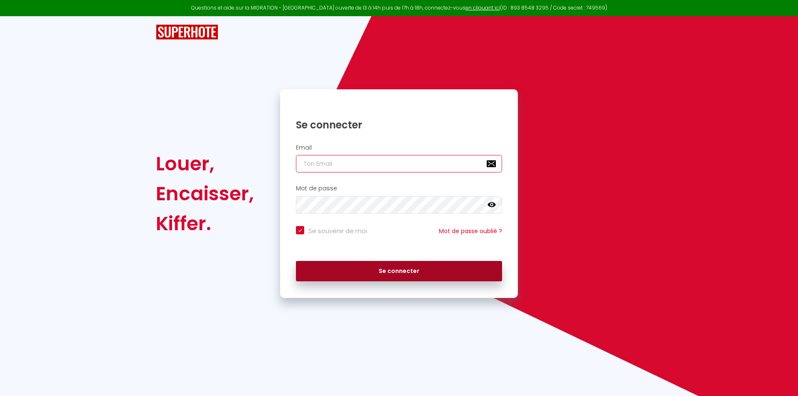
type input "[EMAIL_ADDRESS][DOMAIN_NAME]"
click at [380, 271] on button "Se connecter" at bounding box center [399, 271] width 206 height 21
checkbox input "true"
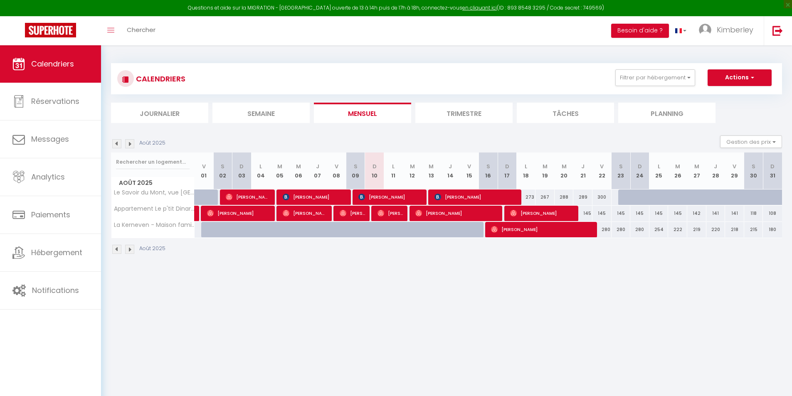
click at [622, 228] on div "280" at bounding box center [621, 229] width 19 height 15
type input "280"
type input "[DATE]"
type input "Dim 24 Août 2025"
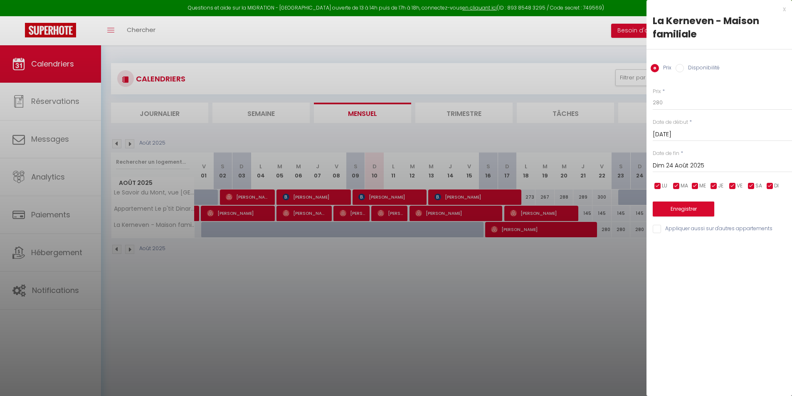
click at [677, 69] on input "Disponibilité" at bounding box center [680, 68] width 8 height 8
radio input "true"
radio input "false"
click at [677, 101] on select "Disponible Indisponible" at bounding box center [722, 103] width 139 height 16
select select "0"
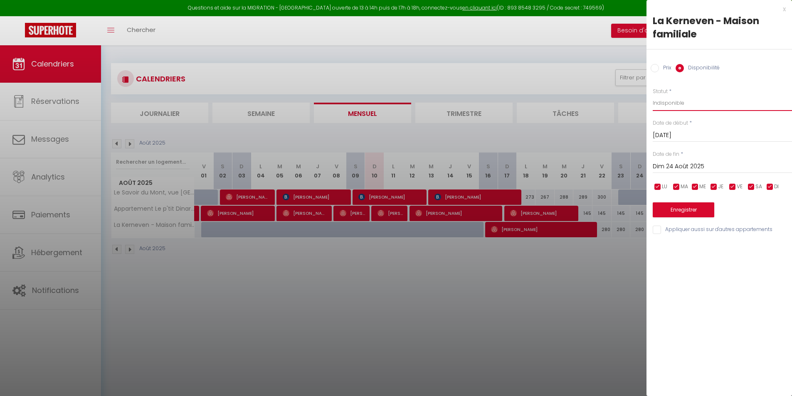
click at [653, 95] on select "Disponible Indisponible" at bounding box center [722, 103] width 139 height 16
click at [696, 167] on input "Dim 24 Août 2025" at bounding box center [722, 166] width 139 height 11
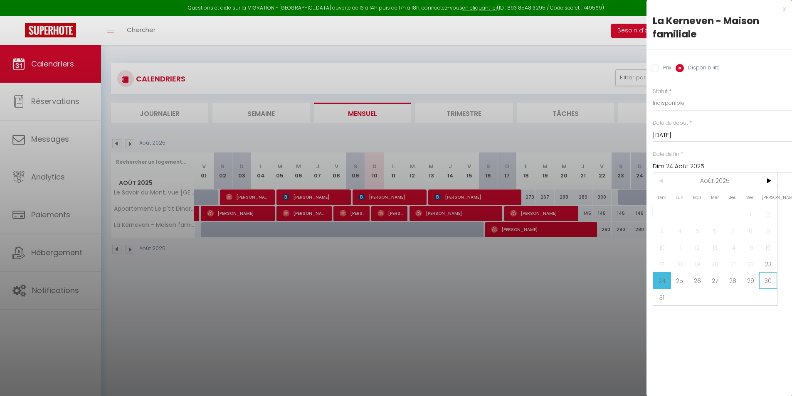
click at [767, 281] on span "30" at bounding box center [768, 280] width 18 height 17
type input "[DATE]"
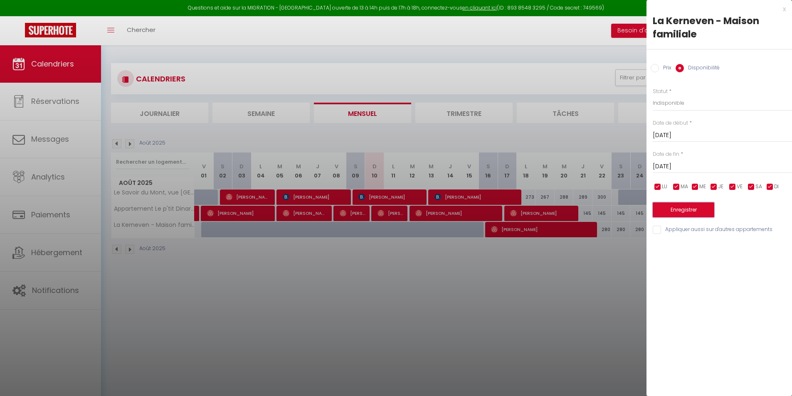
click at [677, 209] on button "Enregistrer" at bounding box center [684, 209] width 62 height 15
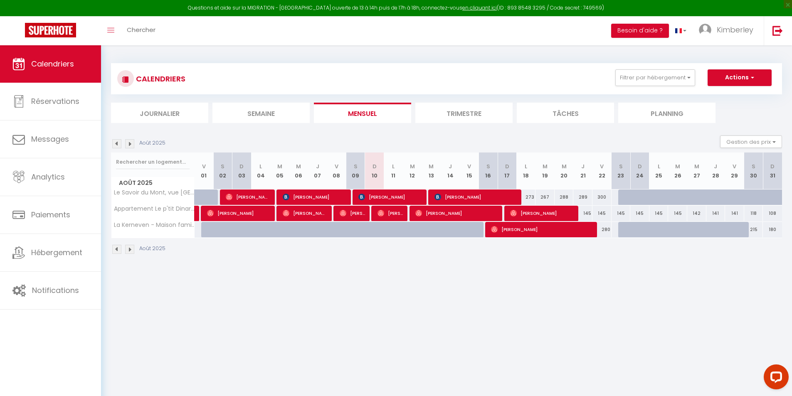
click at [448, 110] on li "Trimestre" at bounding box center [463, 113] width 97 height 20
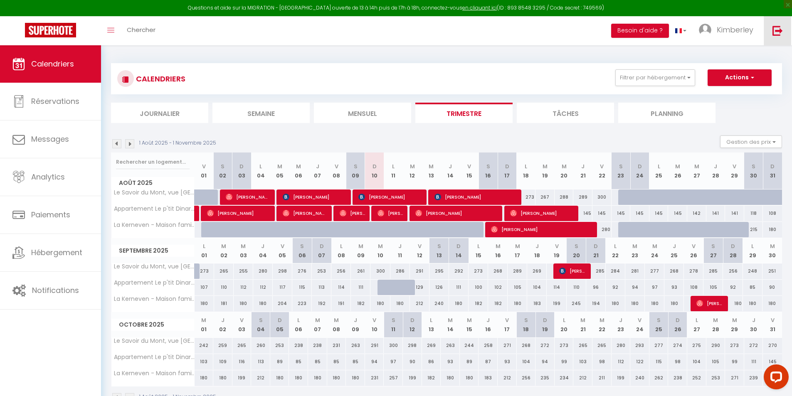
click at [774, 35] on img at bounding box center [778, 30] width 10 height 10
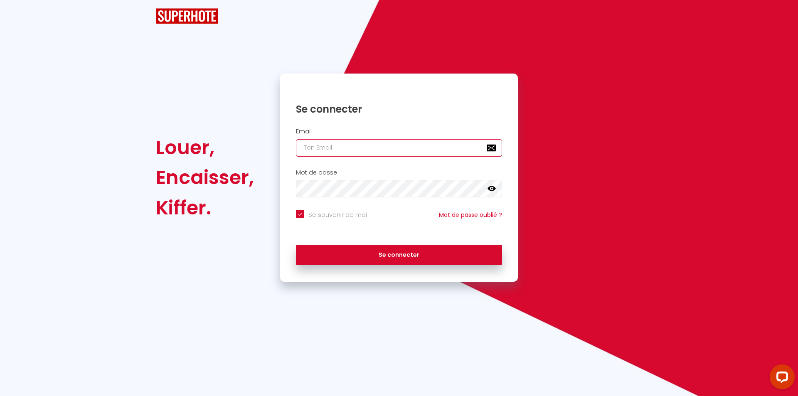
type input "[EMAIL_ADDRESS][DOMAIN_NAME]"
checkbox input "true"
